Goal: Task Accomplishment & Management: Use online tool/utility

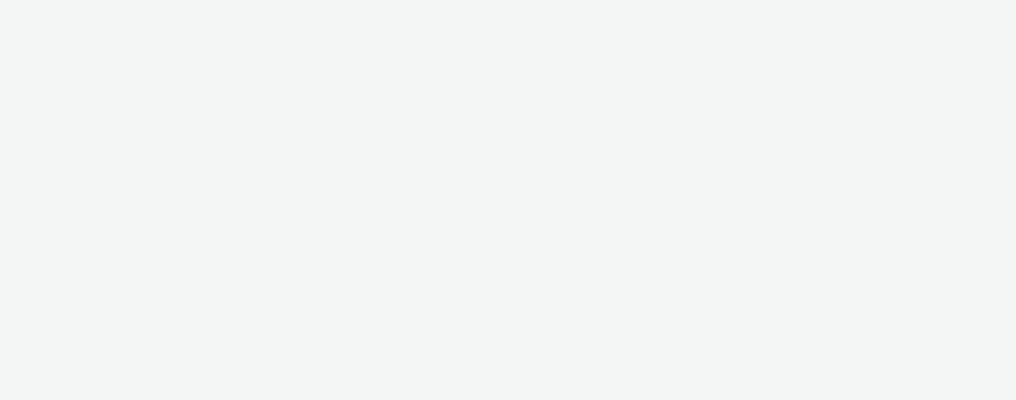
select select "2fc77e36-bb93-4aa3-9dff-dcb08e02eac6"
select select "2405a9d4-3350-4458-8d06-44f78962fa76"
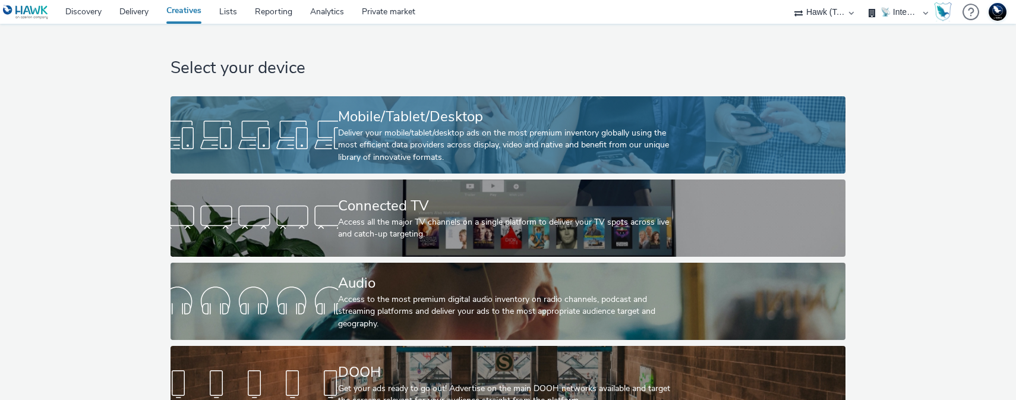
click at [204, 106] on link "Mobile/Tablet/Desktop Deliver your mobile/tablet/desktop ads on the most premiu…" at bounding box center [508, 134] width 675 height 77
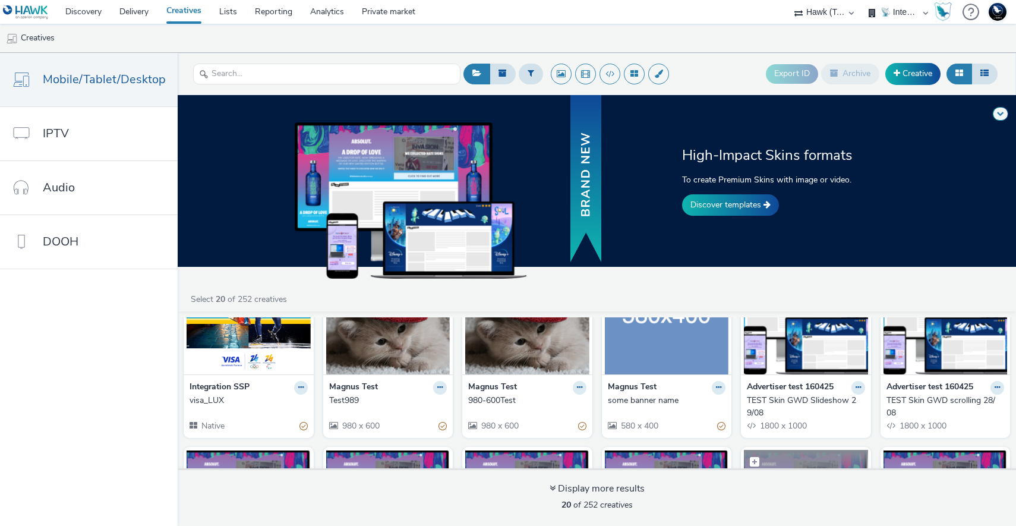
scroll to position [66, 0]
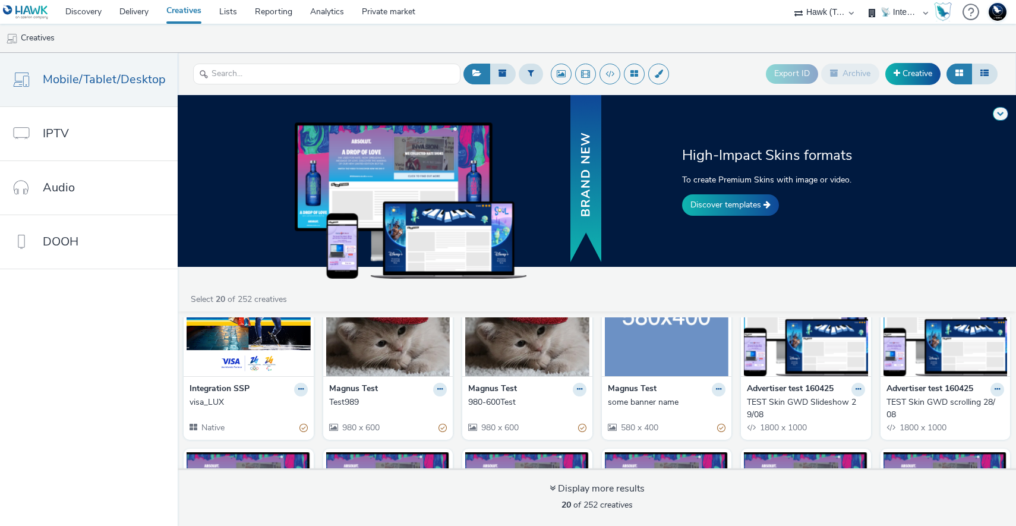
click at [820, 366] on img at bounding box center [806, 318] width 124 height 116
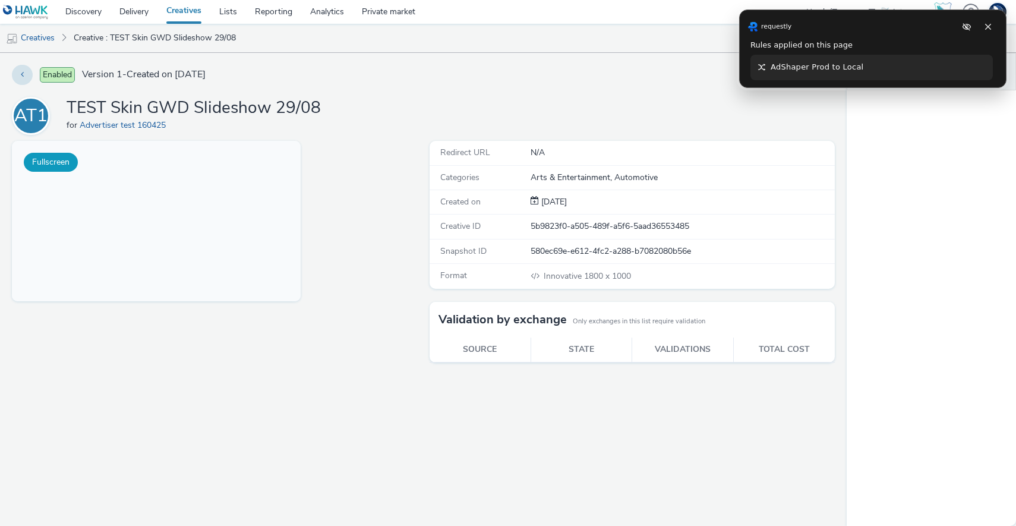
click at [63, 159] on button "Fullscreen" at bounding box center [51, 162] width 54 height 19
